Goal: Download file/media

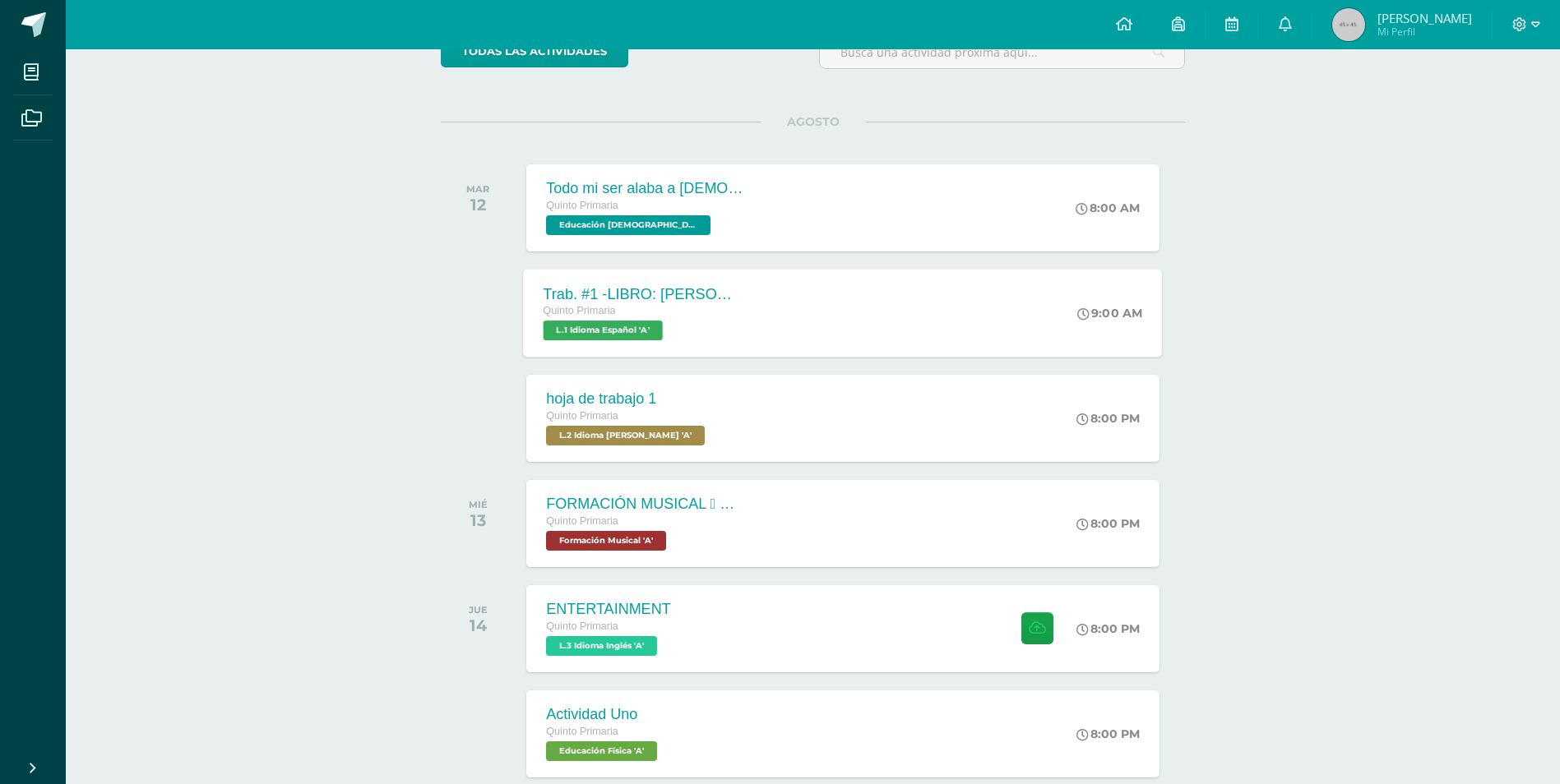
scroll to position [246, 0]
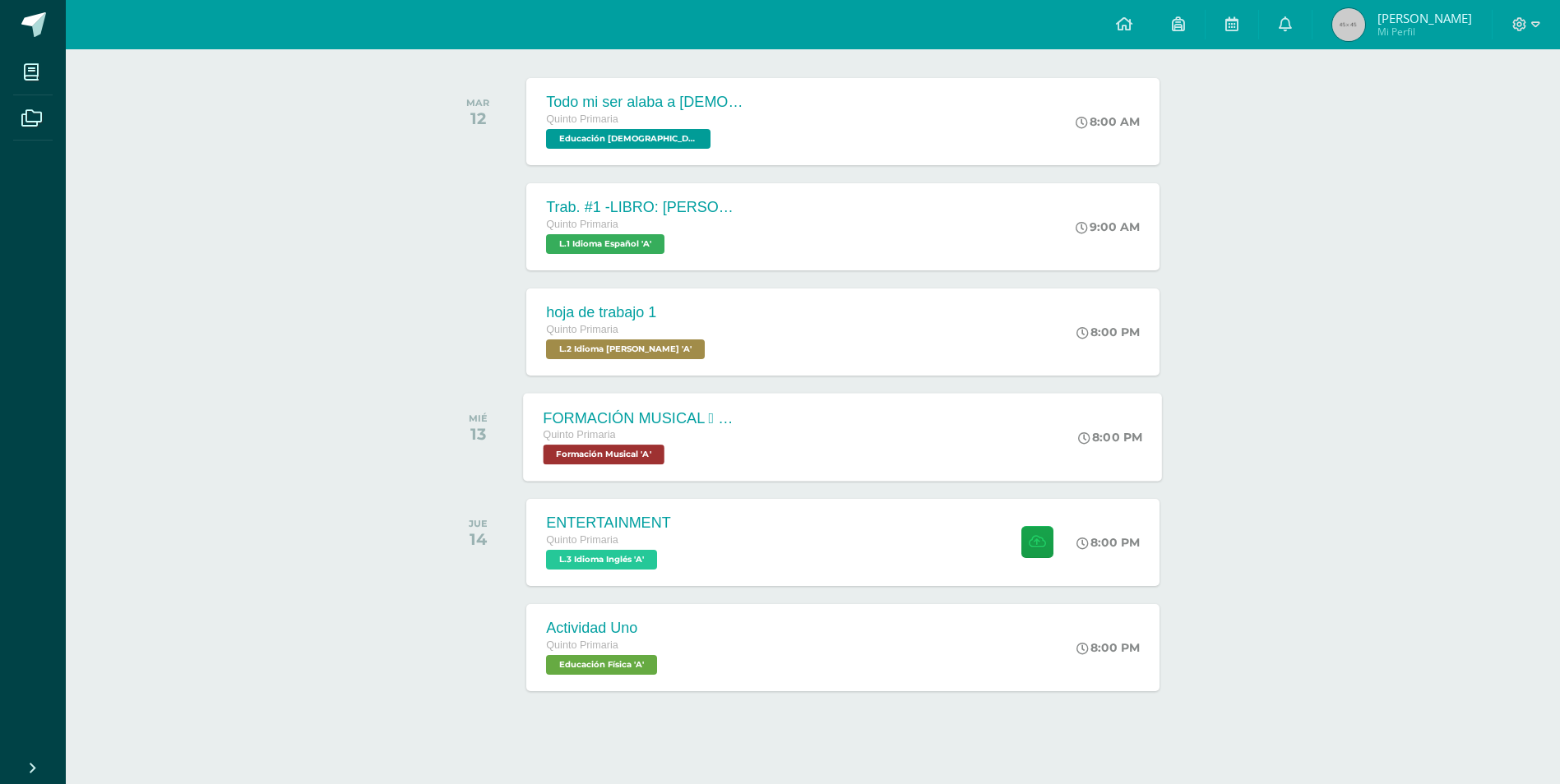
click at [827, 430] on div "FORMACIÓN MUSICAL  EJERCICIO RITMICO Quinto Primaria Formación Musical 'A' 8:0…" at bounding box center [844, 437] width 639 height 88
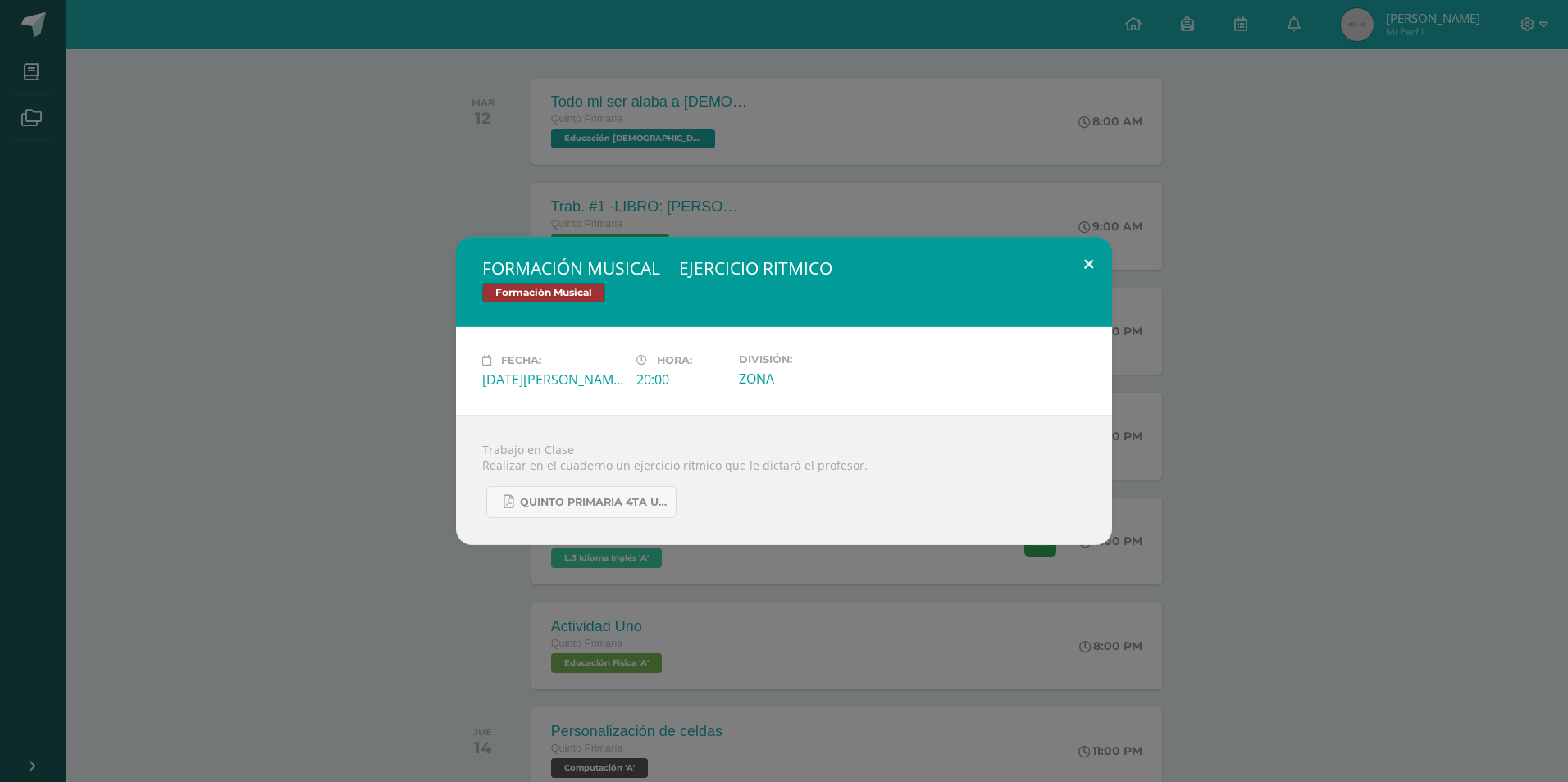
click at [1099, 254] on button at bounding box center [1089, 265] width 46 height 56
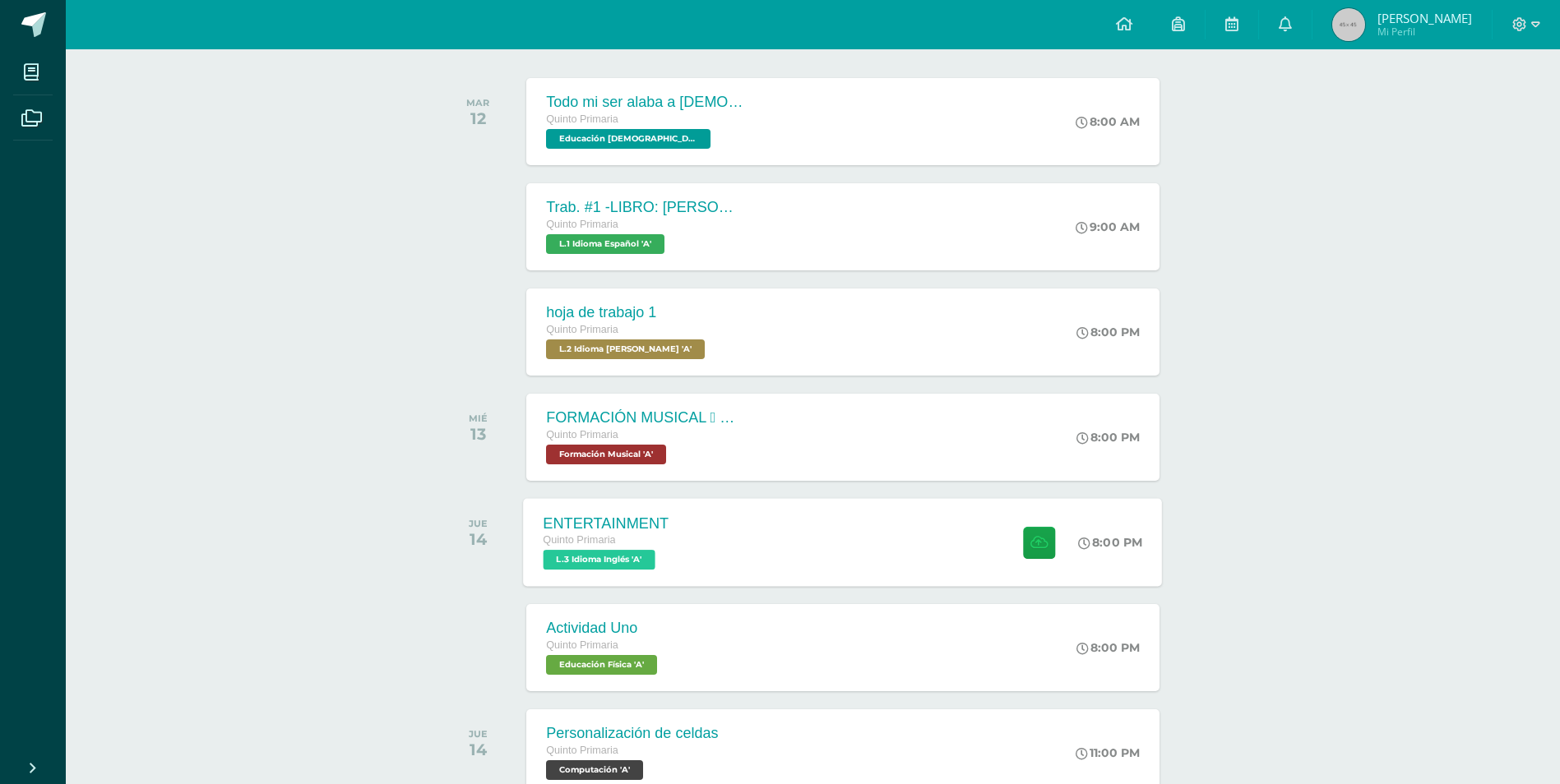
click at [969, 555] on div "ENTERTAINMENT Quinto Primaria L.3 Idioma Inglés 'A' 8:00 PM ENTERTAINMENT L.3 I…" at bounding box center [844, 542] width 639 height 88
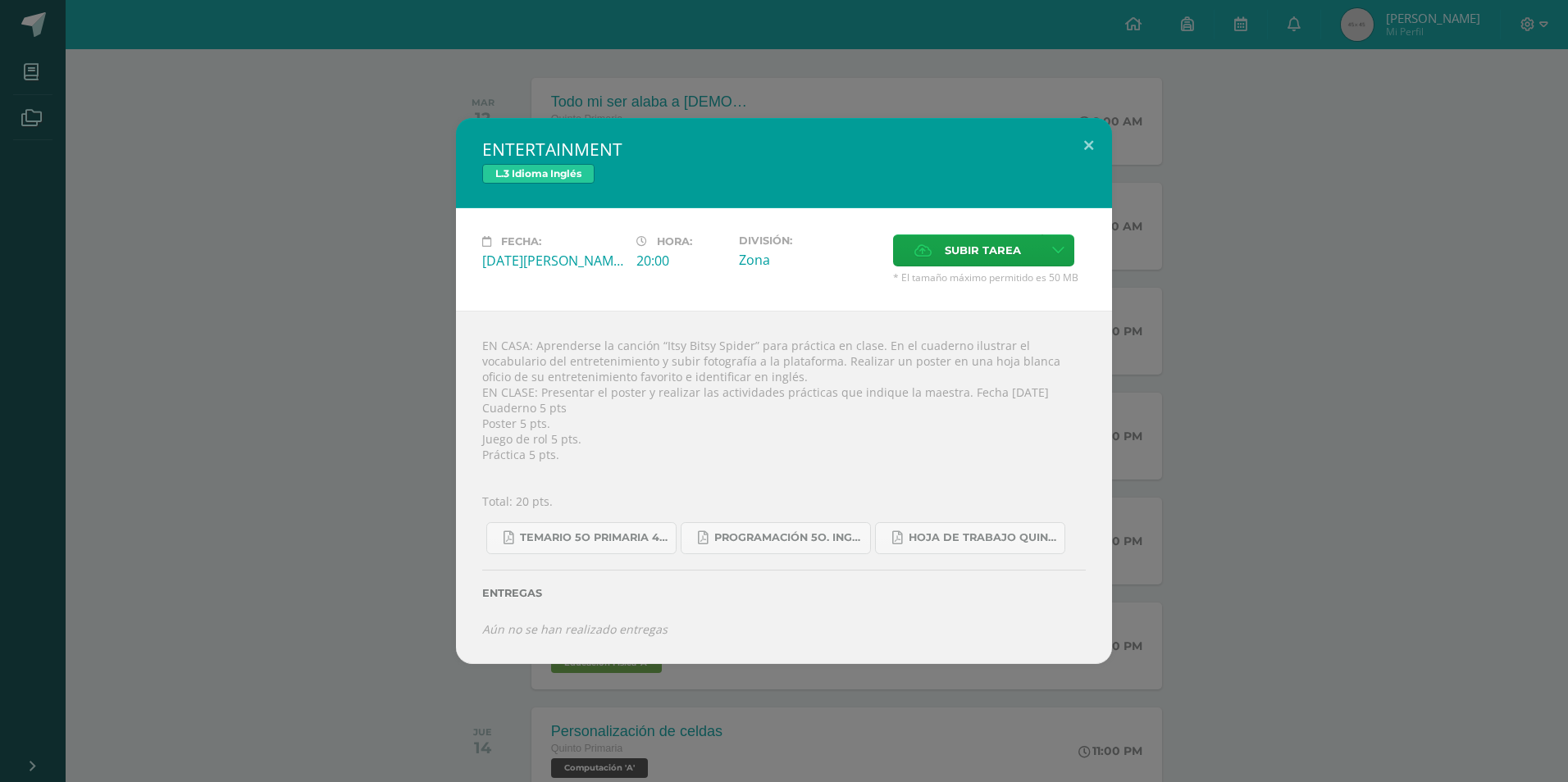
click at [1061, 126] on div "ENTERTAINMENT L.3 Idioma Inglés" at bounding box center [784, 163] width 656 height 90
click at [1068, 126] on div "ENTERTAINMENT L.3 Idioma Inglés Fecha: [DATE][PERSON_NAME] Hora: 20:00 División…" at bounding box center [784, 391] width 656 height 547
click at [1069, 127] on button at bounding box center [1089, 146] width 46 height 56
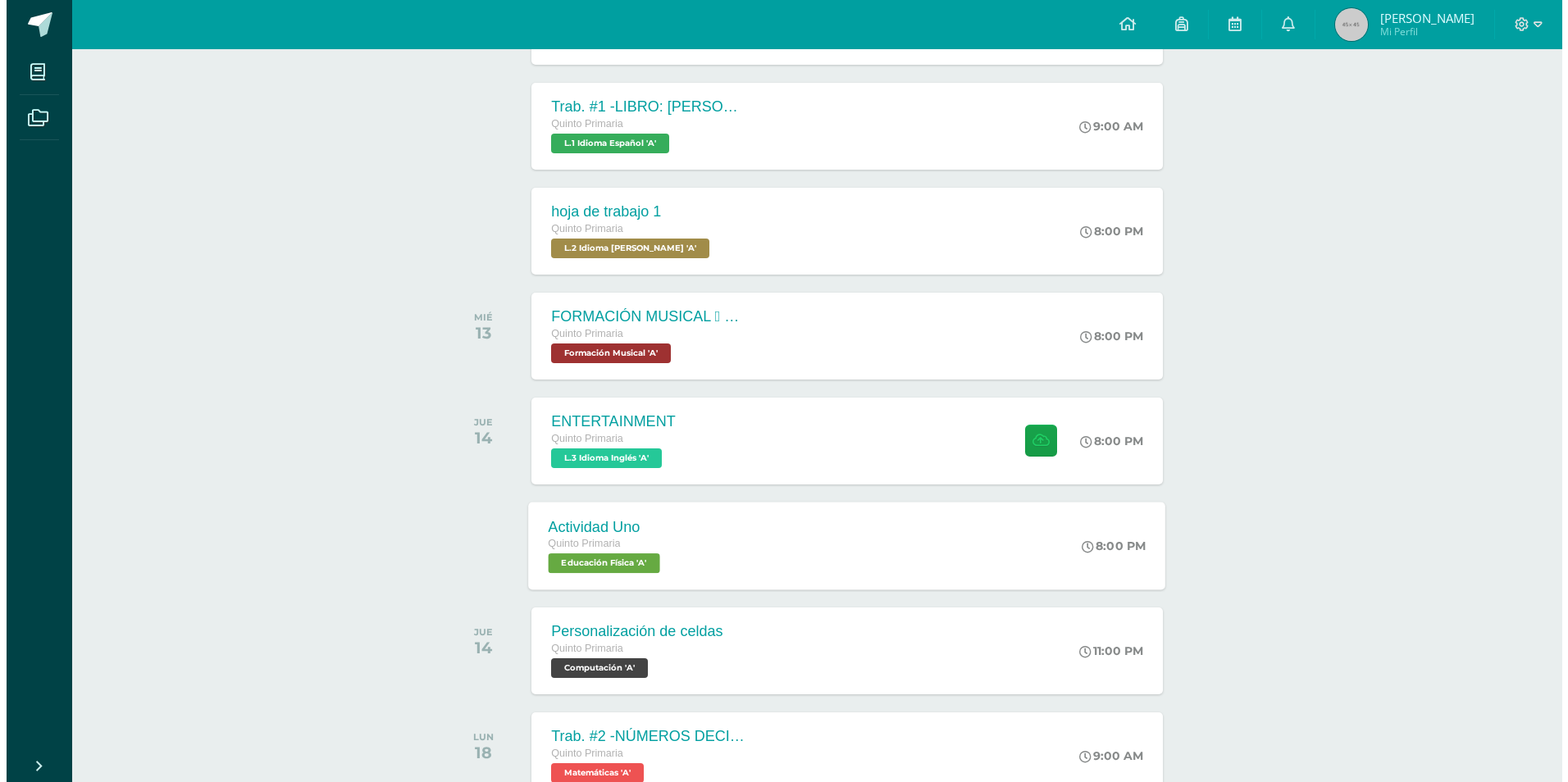
scroll to position [410, 0]
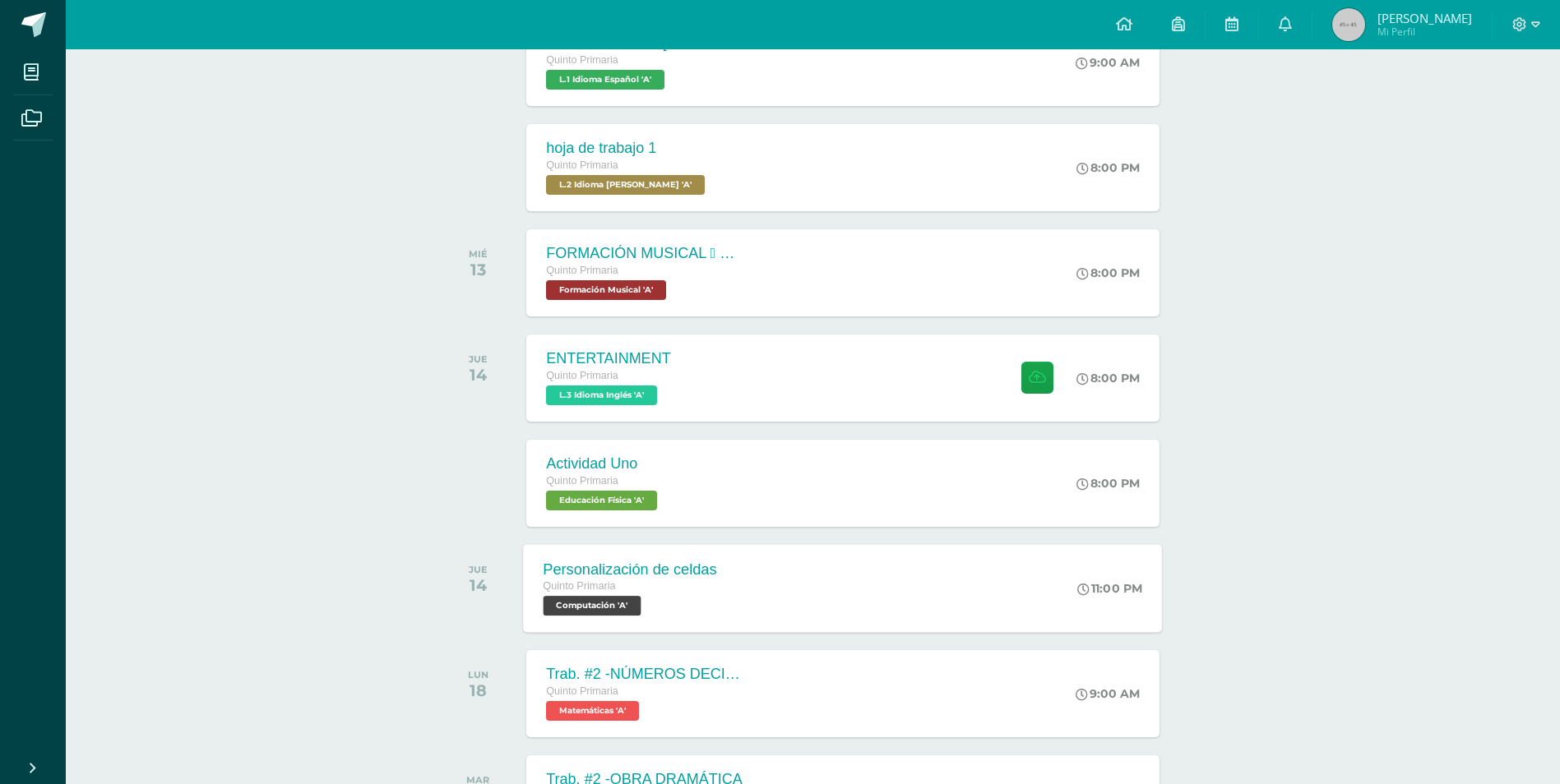
click at [689, 561] on div "Personalización de celdas" at bounding box center [630, 570] width 174 height 17
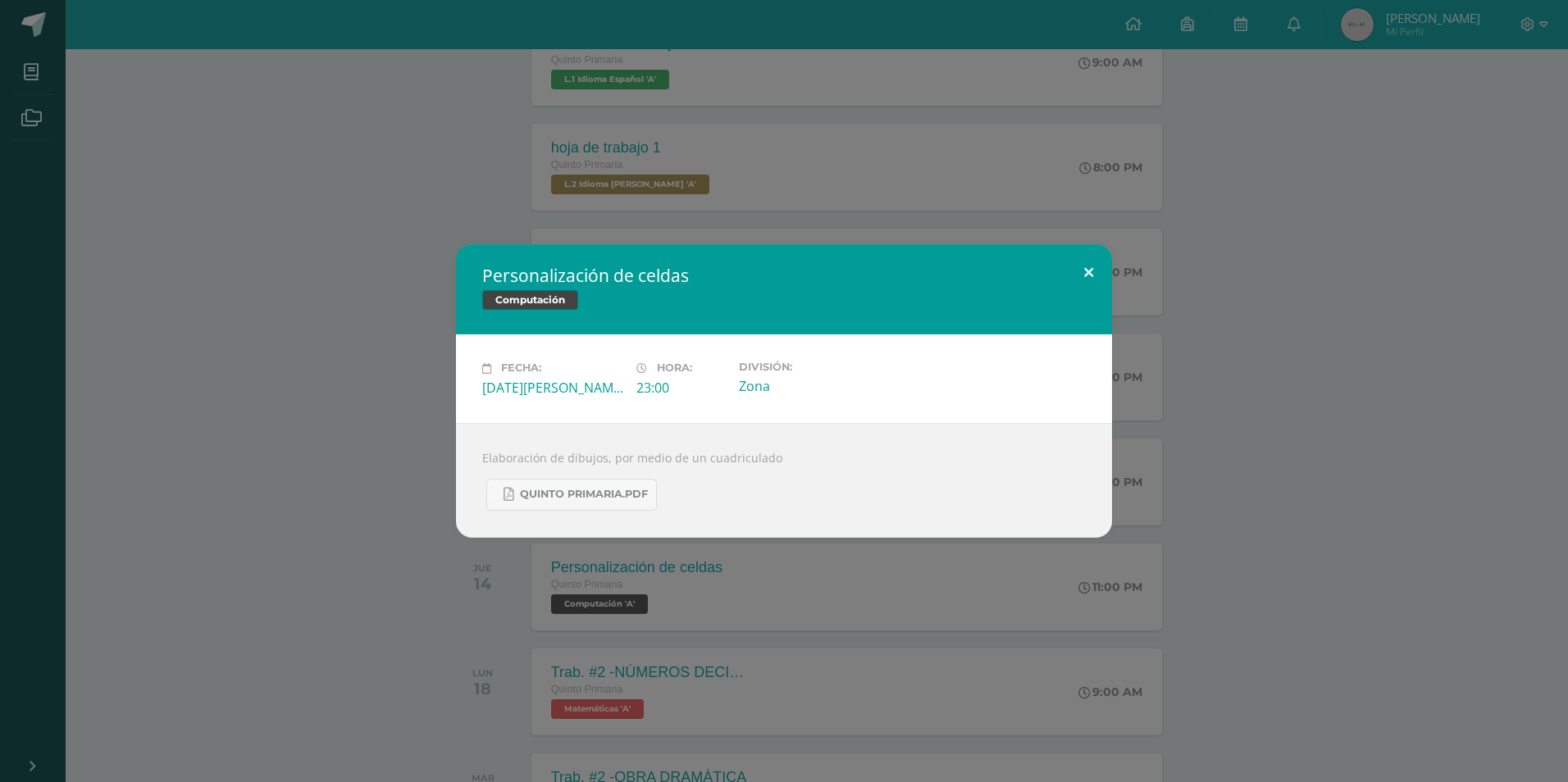
click at [1102, 264] on button at bounding box center [1089, 271] width 46 height 56
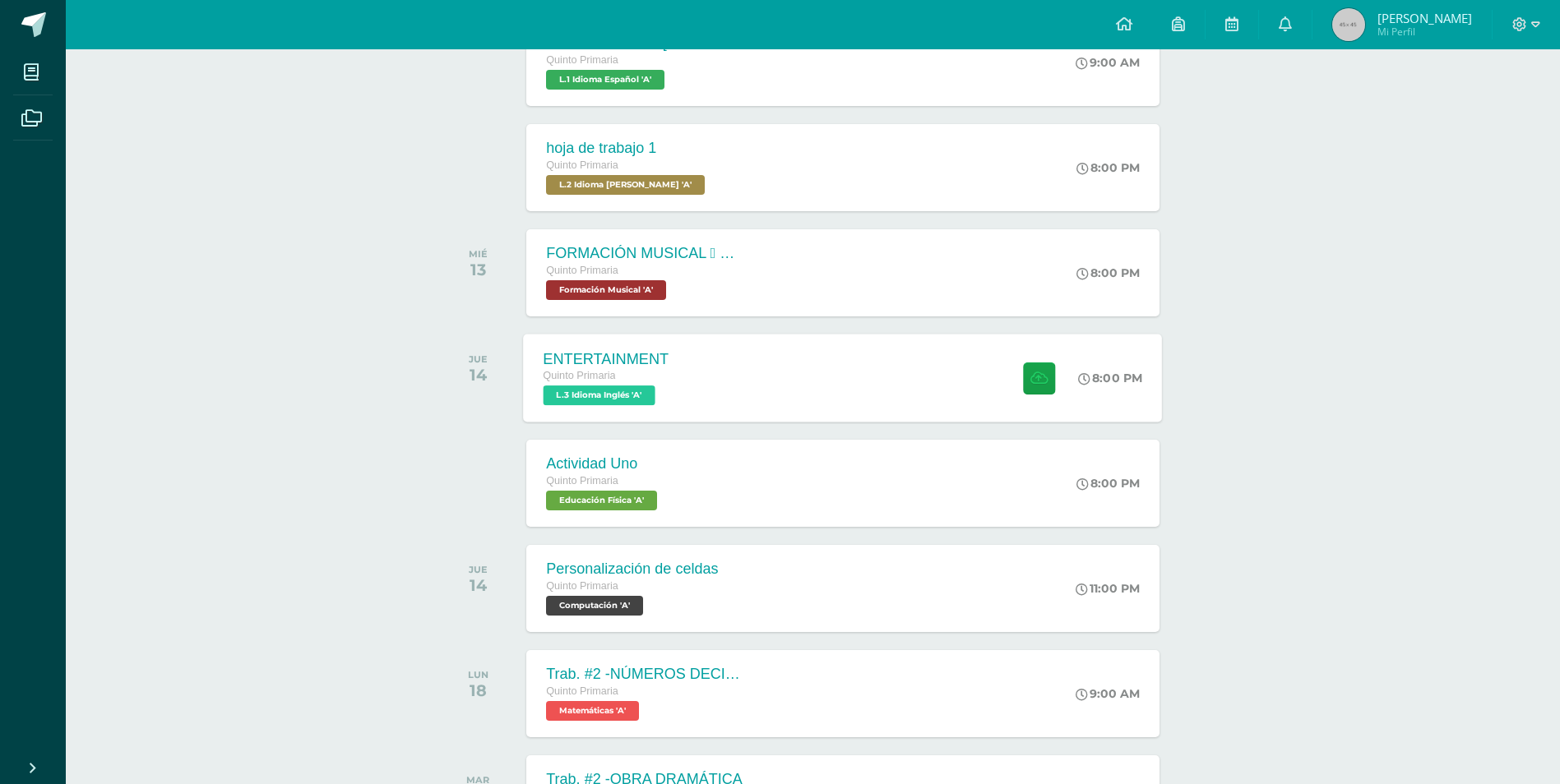
click at [801, 383] on div "ENTERTAINMENT Quinto Primaria L.3 Idioma Inglés 'A' 8:00 PM ENTERTAINMENT L.3 I…" at bounding box center [844, 377] width 639 height 88
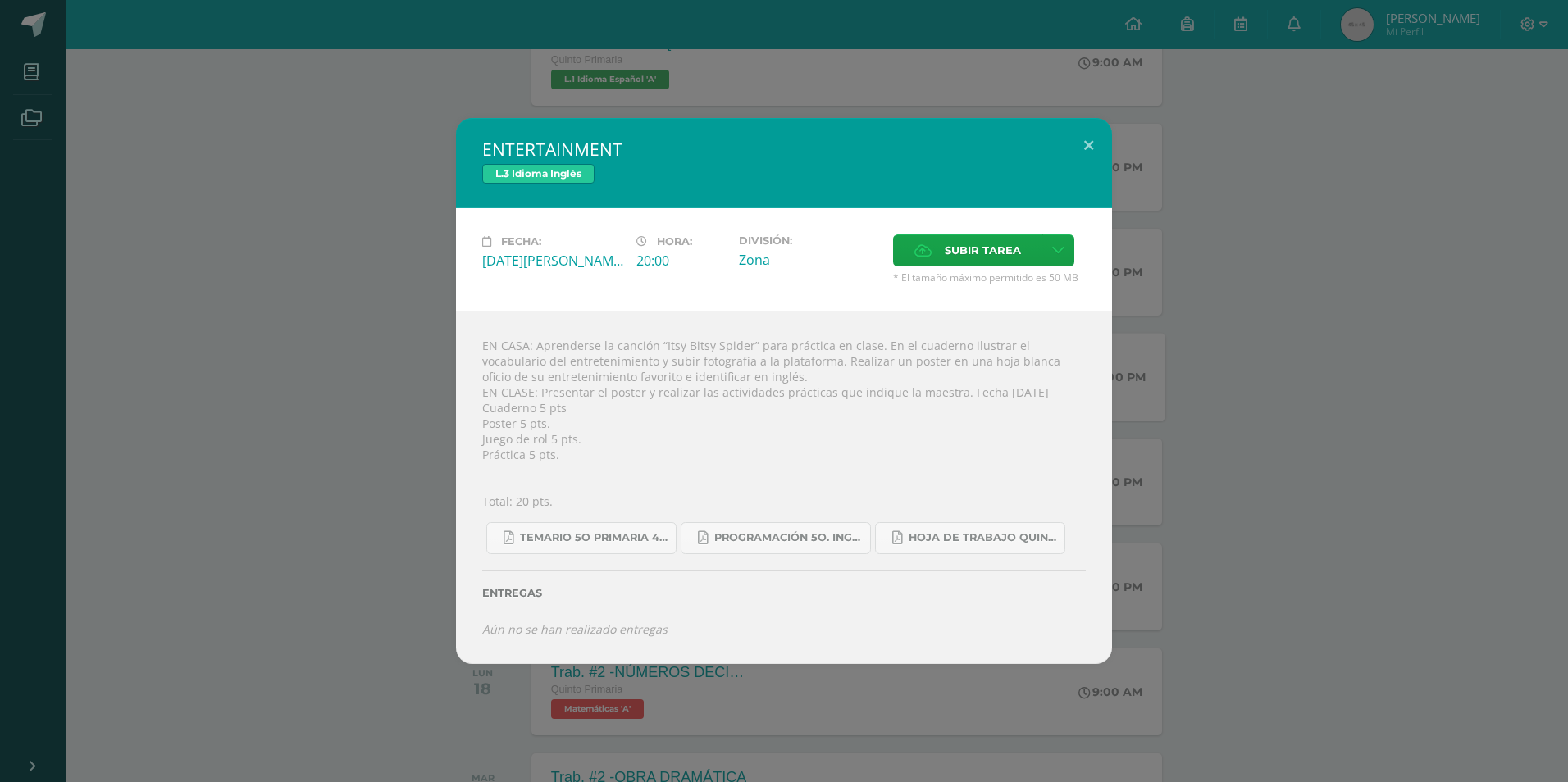
click at [1054, 146] on h2 "ENTERTAINMENT" at bounding box center [784, 149] width 603 height 23
click at [1084, 150] on button at bounding box center [1089, 146] width 46 height 56
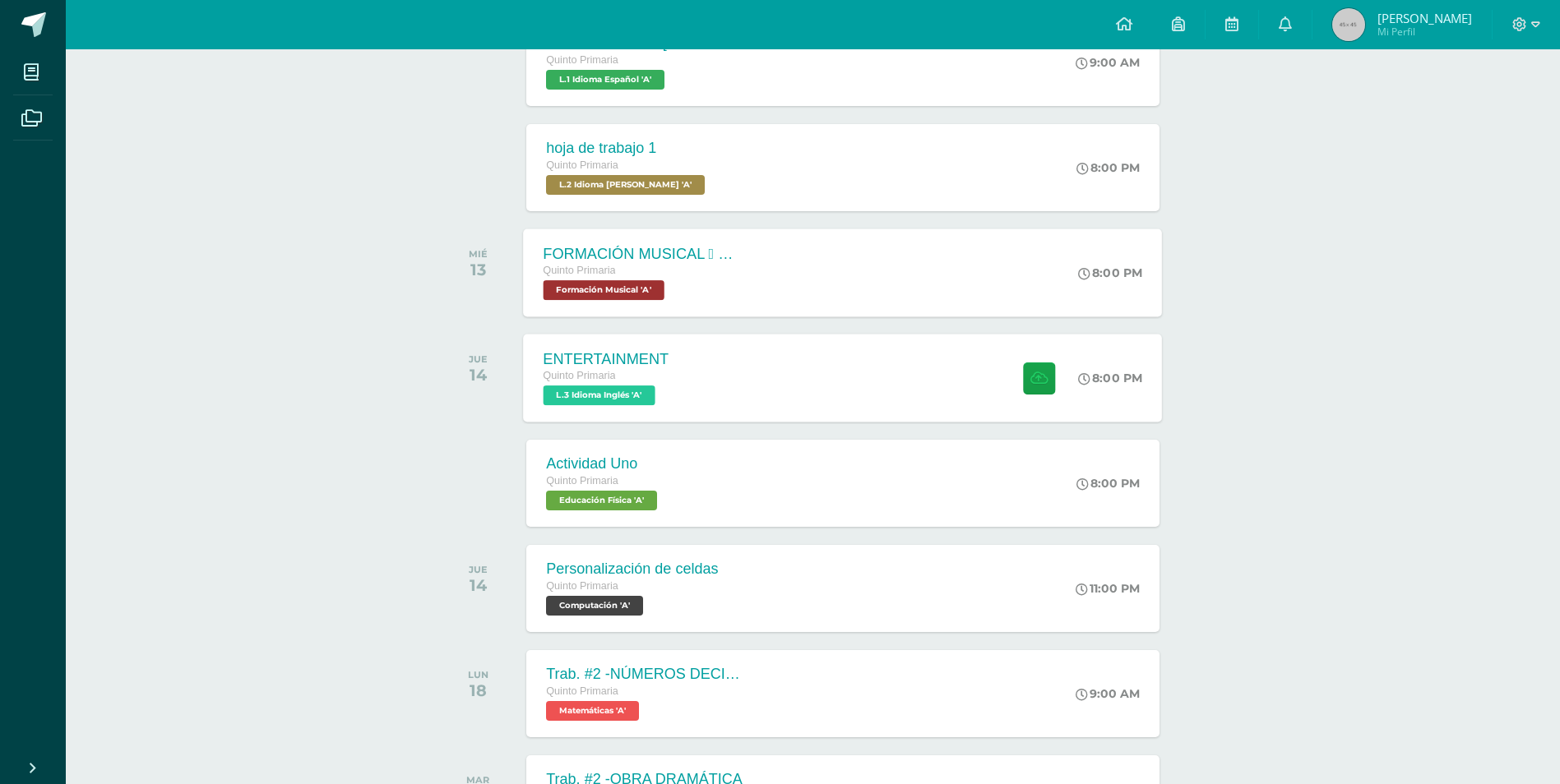
click at [727, 257] on div "FORMACIÓN MUSICAL  EJERCICIO RITMICO" at bounding box center [643, 253] width 199 height 17
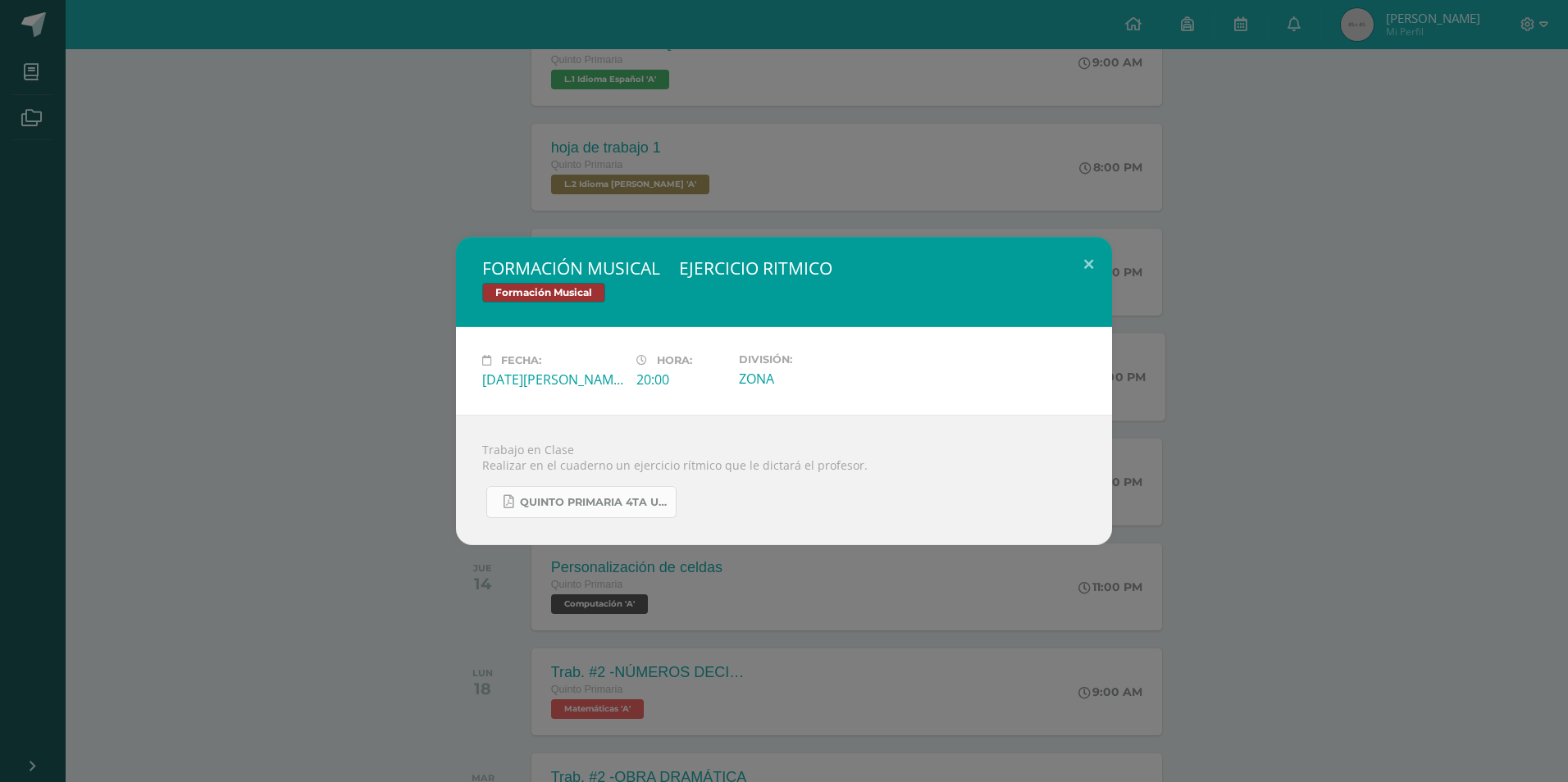
click at [632, 516] on link "QUINTO PRIMARIA 4TA UNIDAD.pdf" at bounding box center [581, 502] width 190 height 32
